Goal: Transaction & Acquisition: Book appointment/travel/reservation

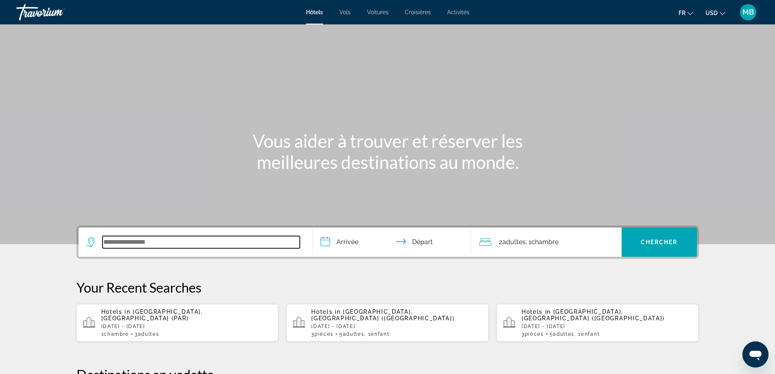
click at [160, 238] on input "Search widget" at bounding box center [201, 242] width 197 height 12
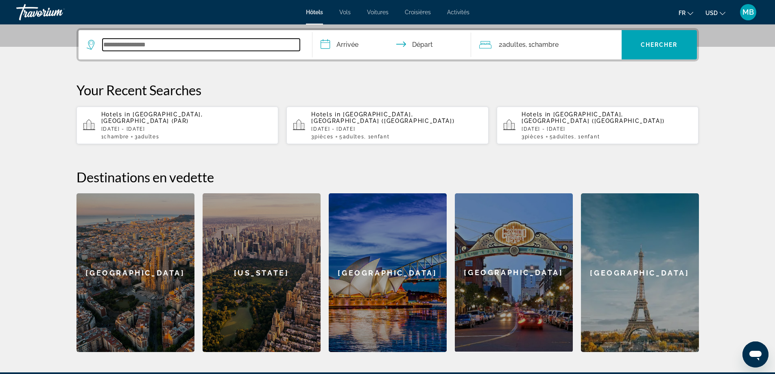
scroll to position [199, 0]
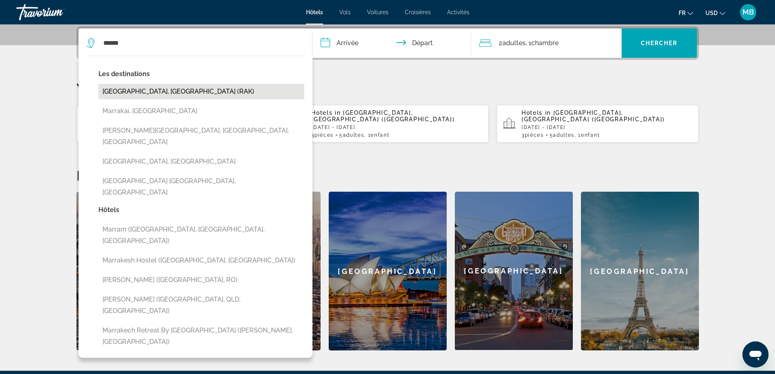
click at [125, 91] on button "[GEOGRAPHIC_DATA], [GEOGRAPHIC_DATA] (RAK)" at bounding box center [201, 91] width 206 height 15
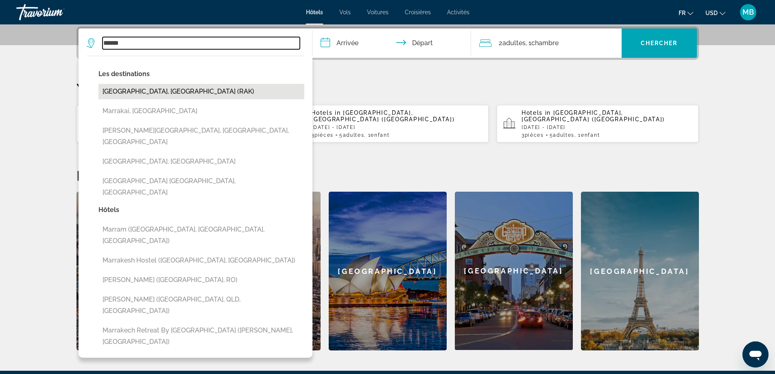
type input "**********"
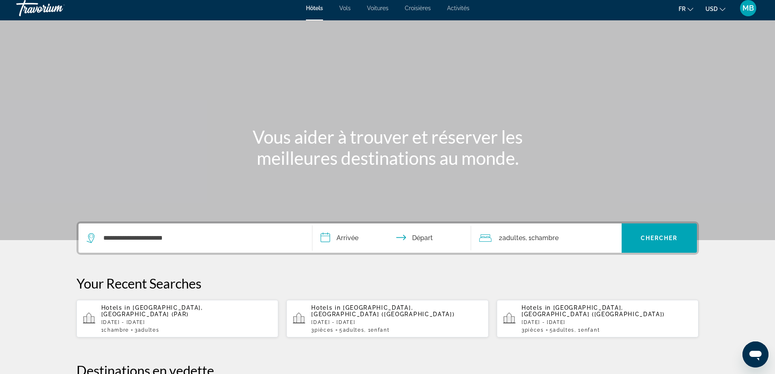
click at [372, 238] on input "**********" at bounding box center [394, 239] width 162 height 32
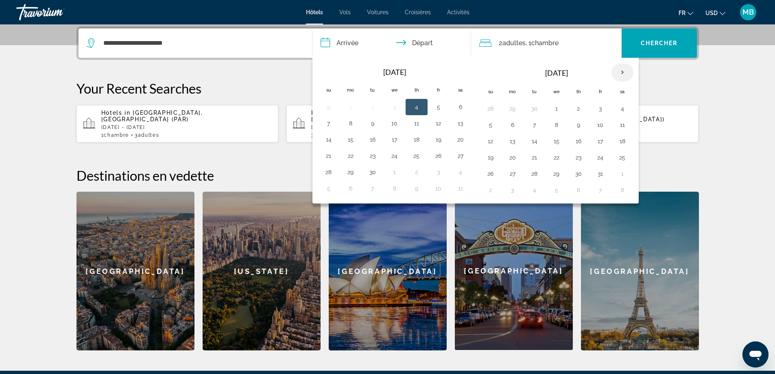
click at [628, 70] on th "Next month" at bounding box center [623, 72] width 22 height 18
click at [574, 125] on button "11" at bounding box center [578, 124] width 13 height 11
click at [511, 144] on button "15" at bounding box center [512, 141] width 13 height 11
type input "**********"
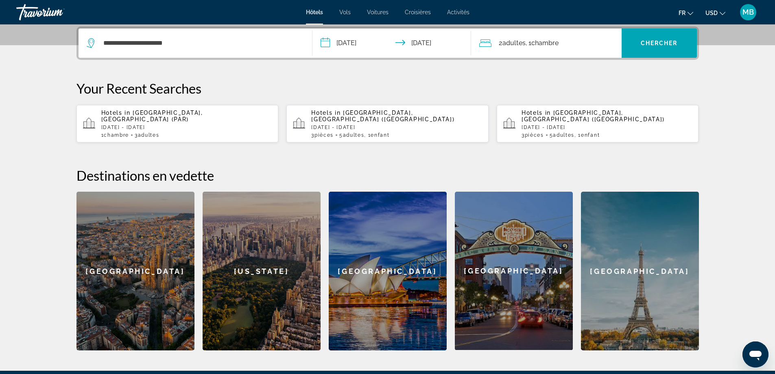
click at [527, 43] on span ", 1 Chambre pièces" at bounding box center [542, 42] width 33 height 11
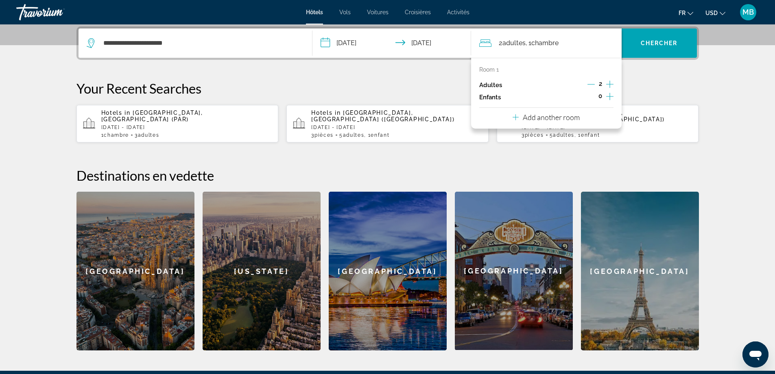
click at [615, 83] on div "Room 1 Adultes 2 Enfants 0 Add another room" at bounding box center [546, 93] width 151 height 71
click at [608, 85] on icon "Increment adults" at bounding box center [609, 84] width 7 height 10
click at [644, 42] on span "Chercher" at bounding box center [659, 43] width 37 height 7
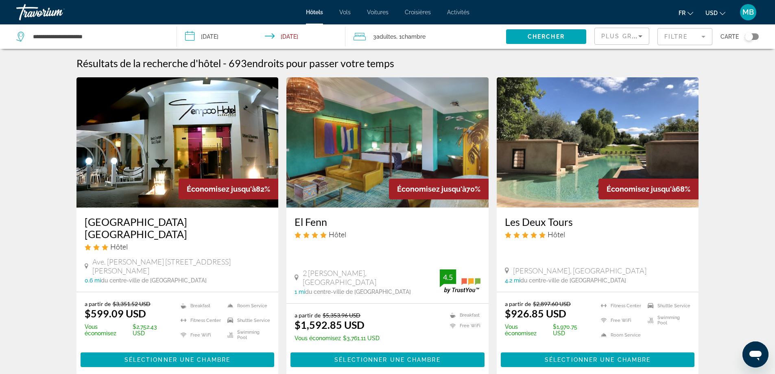
click at [679, 40] on mat-form-field "Filtre" at bounding box center [685, 36] width 55 height 17
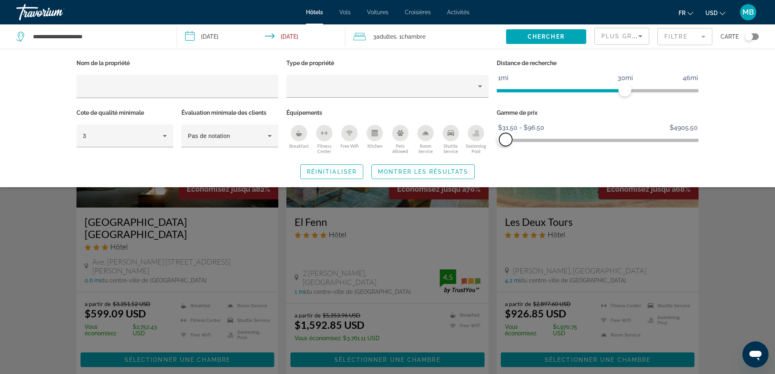
drag, startPoint x: 695, startPoint y: 139, endPoint x: 506, endPoint y: 161, distance: 190.1
click at [506, 161] on div "Nom de la propriété Type de propriété Distance de recherche 1mi 46mi 30mi Cote …" at bounding box center [387, 118] width 655 height 122
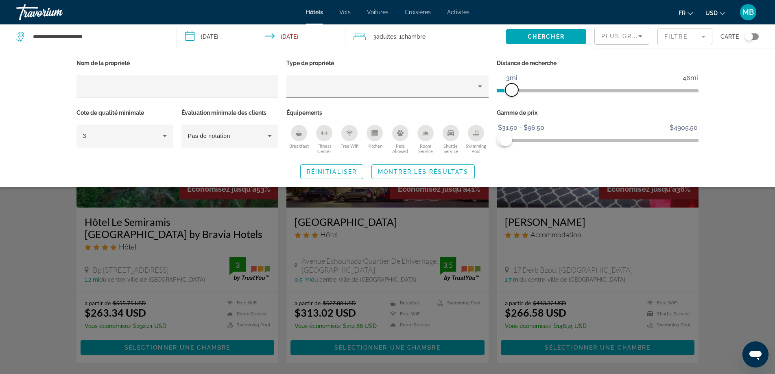
drag, startPoint x: 623, startPoint y: 91, endPoint x: 511, endPoint y: 96, distance: 112.0
click at [511, 96] on span "ngx-slider" at bounding box center [511, 89] width 13 height 13
click at [545, 43] on span "Search widget" at bounding box center [546, 37] width 80 height 20
click at [455, 171] on span "Montrer les résultats" at bounding box center [423, 171] width 90 height 7
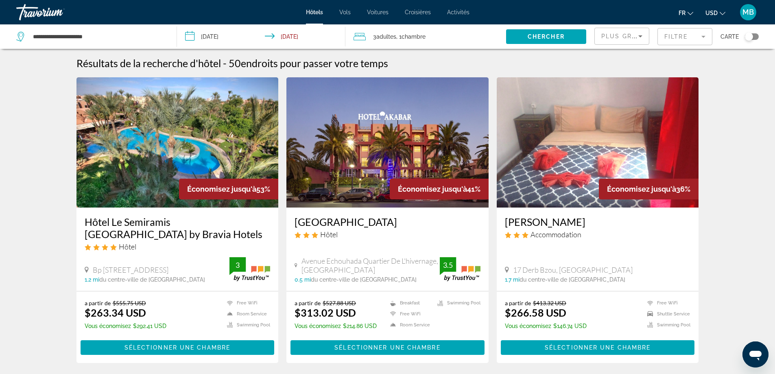
click at [630, 34] on span "Plus grandes économies" at bounding box center [649, 36] width 97 height 7
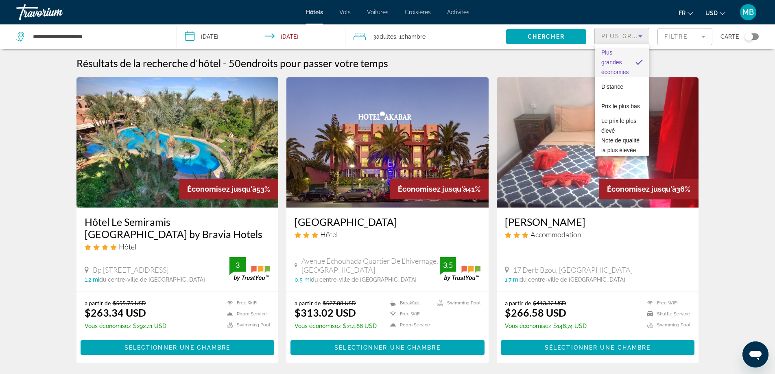
click at [680, 35] on div at bounding box center [387, 187] width 775 height 374
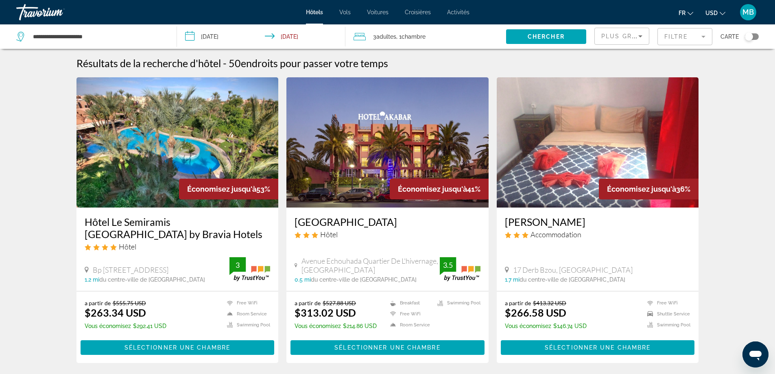
click at [686, 38] on mat-form-field "Filtre" at bounding box center [685, 36] width 55 height 17
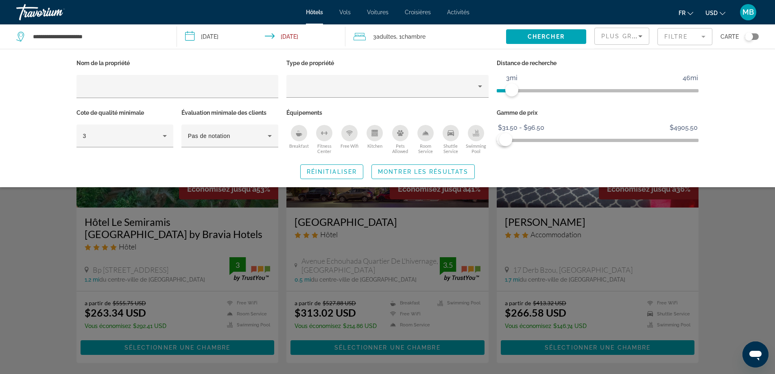
click at [746, 37] on div "Toggle map" at bounding box center [749, 37] width 8 height 8
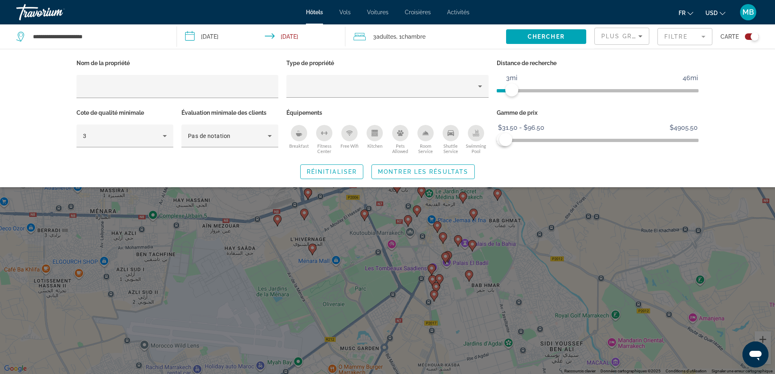
scroll to position [8, 0]
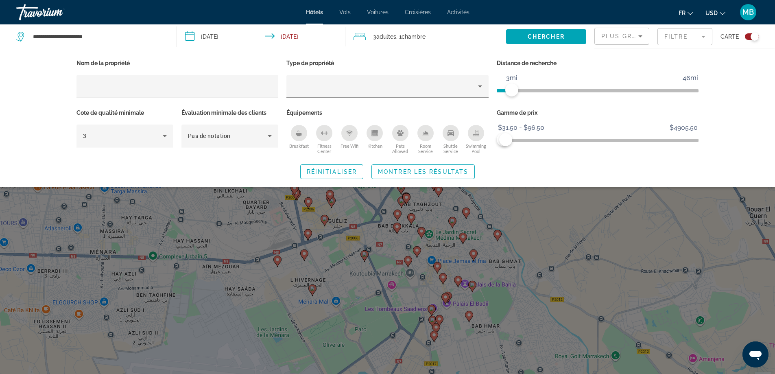
click at [623, 314] on div "Search widget" at bounding box center [387, 248] width 775 height 252
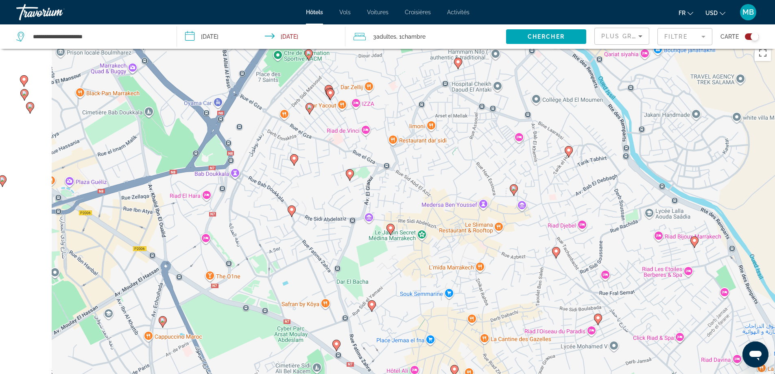
drag, startPoint x: 411, startPoint y: 227, endPoint x: 589, endPoint y: 200, distance: 180.3
click at [589, 200] on div "Pour activer le glissement avec le clavier, appuyez sur Alt+Entrée. Une fois ce…" at bounding box center [387, 228] width 775 height 374
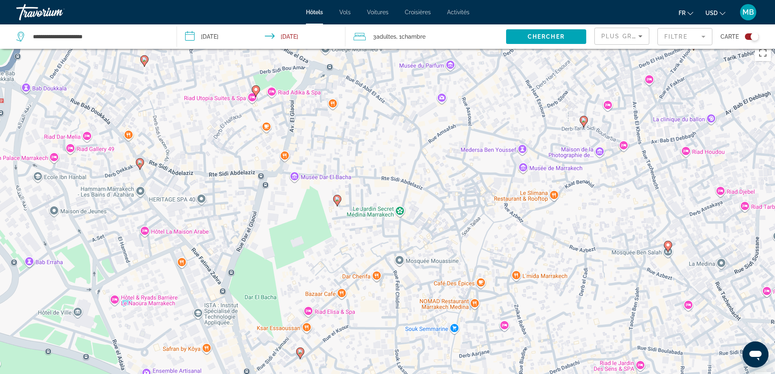
drag, startPoint x: 500, startPoint y: 261, endPoint x: 631, endPoint y: 199, distance: 144.5
click at [631, 199] on div "Pour activer le glissement avec le clavier, appuyez sur Alt+Entrée. Une fois ce…" at bounding box center [387, 228] width 775 height 374
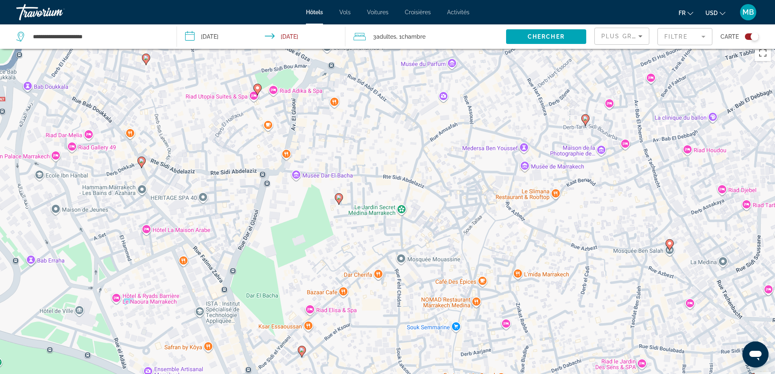
click at [339, 197] on image "Main content" at bounding box center [339, 197] width 5 height 5
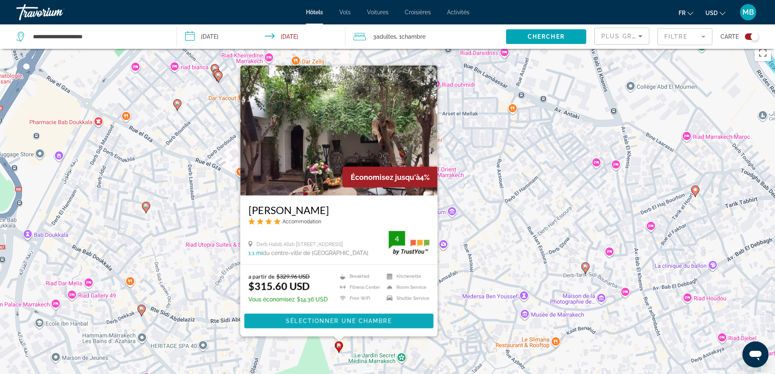
click at [355, 316] on span "Main content" at bounding box center [338, 321] width 189 height 20
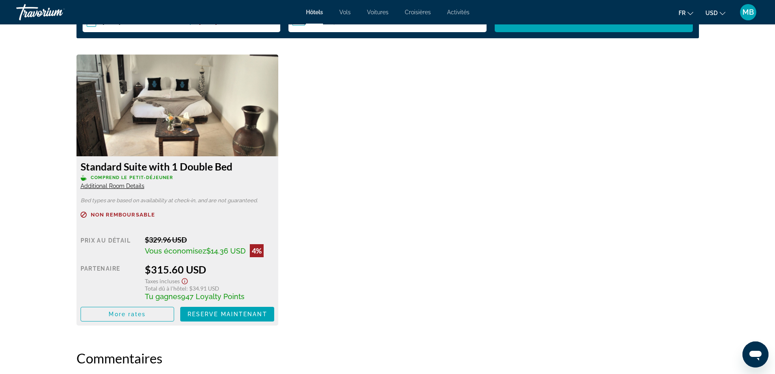
scroll to position [1098, 0]
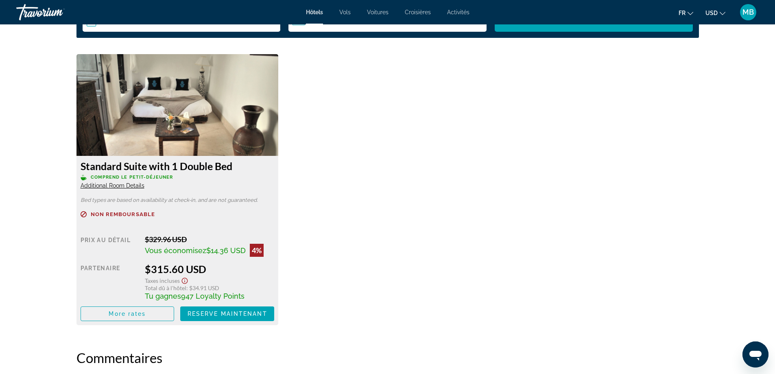
click at [184, 281] on icon "Show Taxes and Fees disclaimer" at bounding box center [185, 281] width 6 height 6
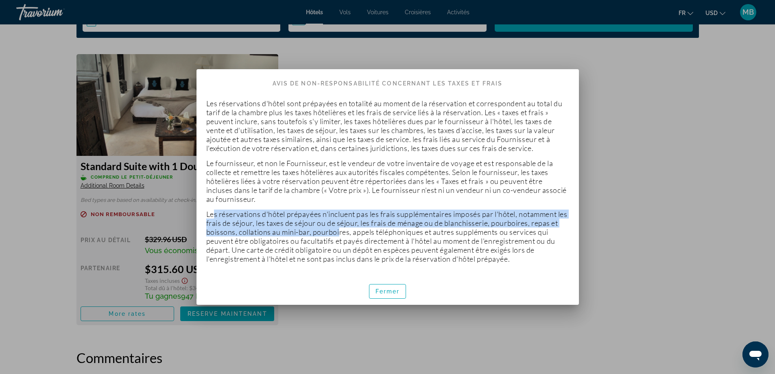
drag, startPoint x: 212, startPoint y: 214, endPoint x: 346, endPoint y: 232, distance: 135.4
click at [346, 232] on p "Les réservations d'hôtel prépayées n'incluent pas les frais supplémentaires imp…" at bounding box center [387, 237] width 363 height 54
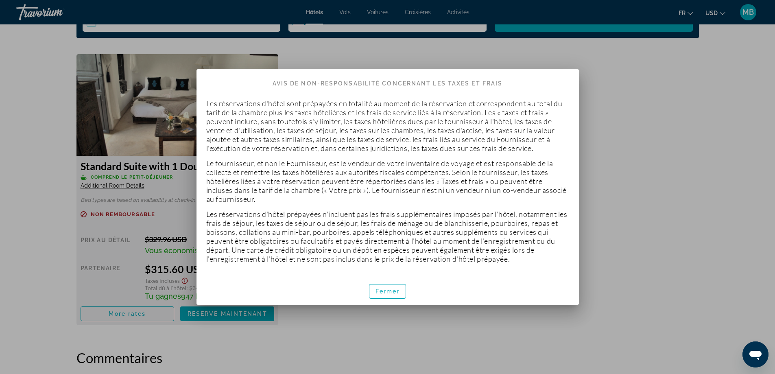
click at [732, 249] on div at bounding box center [387, 187] width 775 height 374
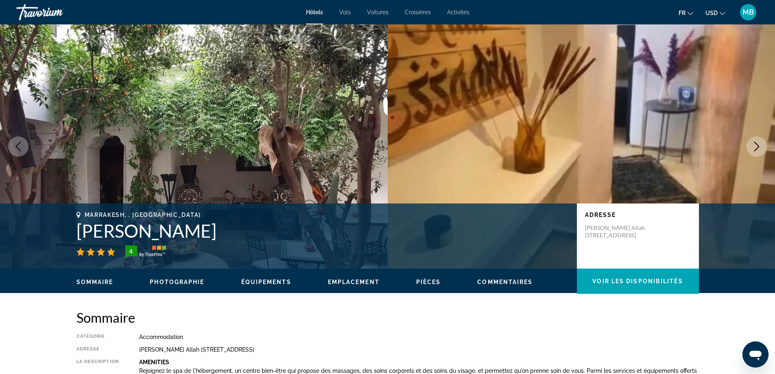
scroll to position [1098, 0]
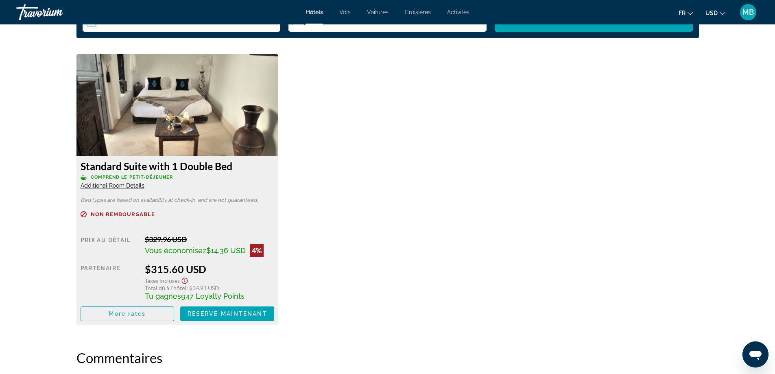
click at [112, 186] on span "Additional Room Details" at bounding box center [113, 185] width 64 height 7
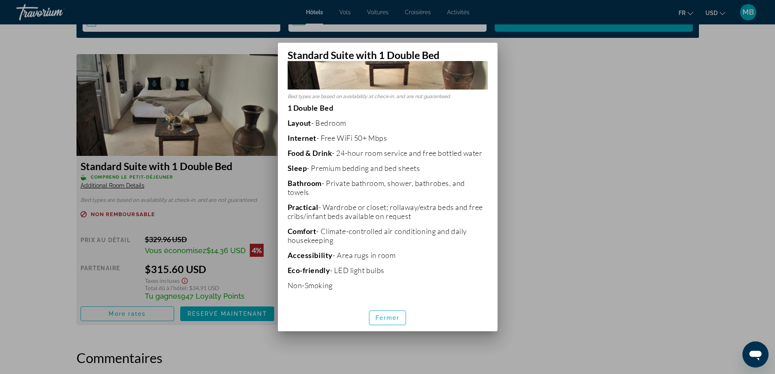
scroll to position [102, 0]
click at [577, 225] on div at bounding box center [387, 187] width 775 height 374
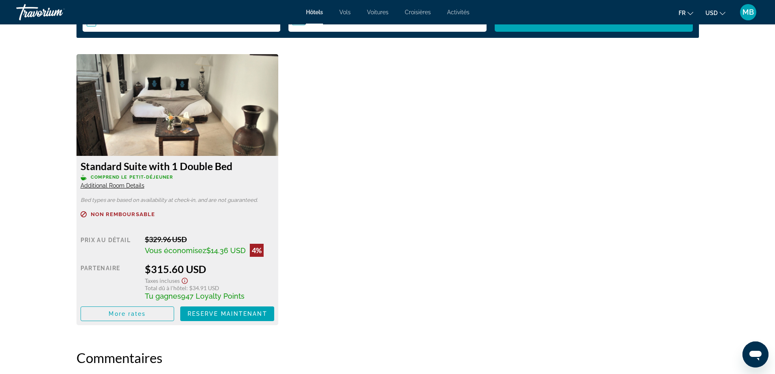
scroll to position [1098, 0]
